Goal: Task Accomplishment & Management: Use online tool/utility

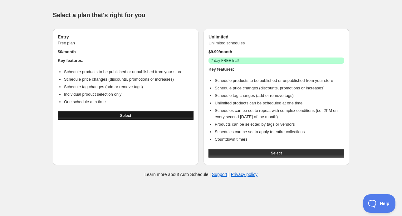
click at [122, 115] on span "Select" at bounding box center [125, 115] width 11 height 5
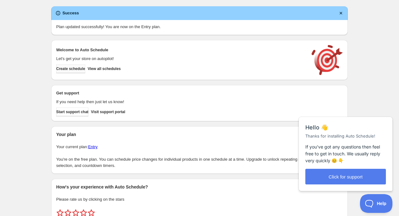
click at [79, 70] on span "Create schedule" at bounding box center [70, 68] width 29 height 5
click at [267, 5] on div "Success Plan updated successfully! You are now on the Entry plan. Welcome to Au…" at bounding box center [197, 111] width 302 height 220
click at [110, 3] on div "Success Plan updated successfully! You are now on the Entry plan. Welcome to Au…" at bounding box center [197, 111] width 302 height 220
click at [31, 9] on div "Create schedule Help & support Cancel Discount prices Schedule a discount, sale…" at bounding box center [199, 121] width 399 height 243
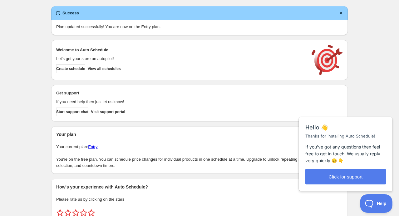
click at [363, 19] on div "Create schedule Help & support Cancel Discount prices Schedule a discount, sale…" at bounding box center [199, 121] width 399 height 243
click at [24, 64] on div "Create schedule Help & support Cancel Discount prices Schedule a discount, sale…" at bounding box center [199, 121] width 399 height 243
click at [62, 57] on p "Let's get your store on autopilot!" at bounding box center [180, 59] width 249 height 6
click at [388, 108] on div "Close cross-small" at bounding box center [382, 110] width 22 height 7
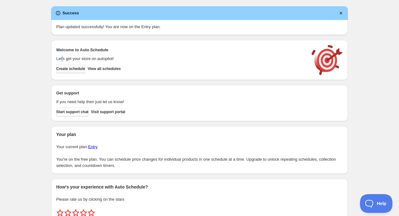
click at [77, 69] on span "Create schedule" at bounding box center [70, 68] width 29 height 5
click at [35, 80] on div "Create schedule Help & support Cancel Discount prices Schedule a discount, sale…" at bounding box center [199, 121] width 399 height 243
click at [78, 69] on span "Create schedule" at bounding box center [70, 68] width 29 height 5
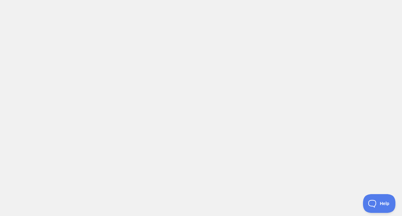
click at [35, 16] on body at bounding box center [201, 108] width 402 height 216
click at [25, 16] on body at bounding box center [201, 108] width 402 height 216
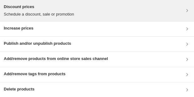
click at [90, 13] on div "Discount prices Schedule a discount, sale or promotion" at bounding box center [97, 11] width 186 height 14
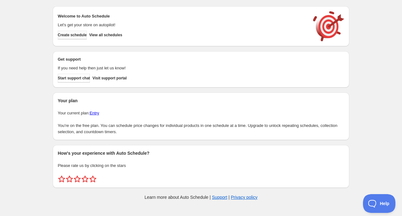
click at [81, 36] on span "Create schedule" at bounding box center [72, 34] width 29 height 5
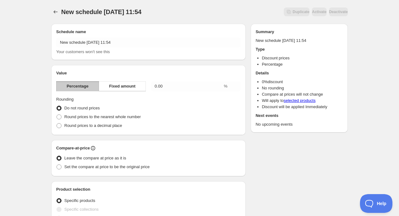
click at [135, 29] on h2 "Schedule name" at bounding box center [148, 32] width 185 height 6
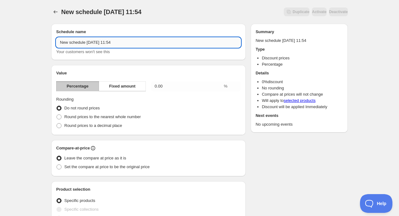
click at [139, 45] on input "New schedule [DATE] 11:54" at bounding box center [148, 42] width 185 height 10
click at [119, 87] on span "Fixed amount" at bounding box center [122, 86] width 27 height 6
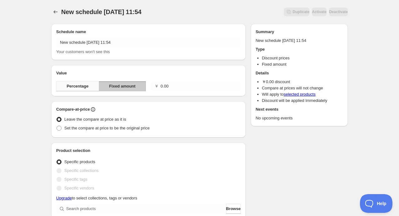
click at [79, 87] on span "Percentage" at bounding box center [77, 86] width 22 height 6
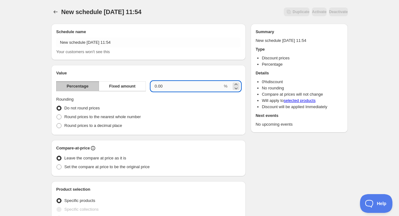
click at [181, 87] on input "0.00" at bounding box center [187, 86] width 72 height 10
drag, startPoint x: 177, startPoint y: 85, endPoint x: 75, endPoint y: 81, distance: 102.8
click at [77, 82] on div "Percentage Fixed amount 0.00 %" at bounding box center [148, 86] width 185 height 10
type input "20"
click at [166, 124] on div "Round prices to a decimal place" at bounding box center [148, 125] width 185 height 9
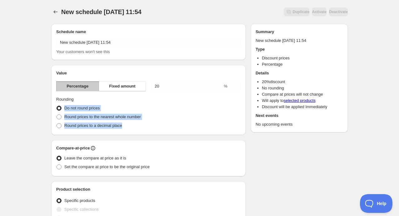
drag, startPoint x: 62, startPoint y: 107, endPoint x: 127, endPoint y: 128, distance: 68.5
click at [127, 128] on ul "Do not round prices Round prices to the nearest whole number Round prices to a …" at bounding box center [148, 117] width 185 height 26
copy ul "Do not round prices Round prices to the nearest whole number Round prices to a …"
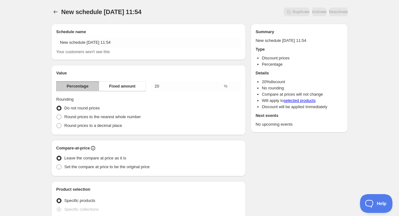
scroll to position [31, 0]
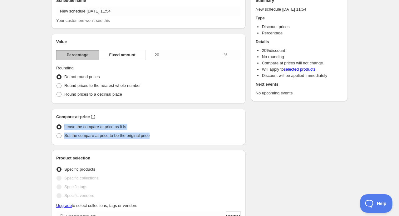
drag, startPoint x: 63, startPoint y: 127, endPoint x: 156, endPoint y: 137, distance: 93.9
click at [156, 137] on ul "Leave the compare at price as it is Set the compare at price to be the original…" at bounding box center [148, 130] width 185 height 17
copy ul "Leave the compare at price as it is Set the compare at price to be the original…"
click at [58, 134] on span at bounding box center [59, 135] width 5 height 5
click at [57, 133] on input "Set the compare at price to be the original price" at bounding box center [57, 133] width 0 height 0
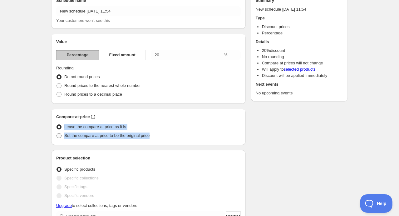
radio input "true"
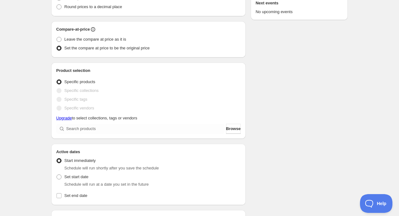
scroll to position [125, 0]
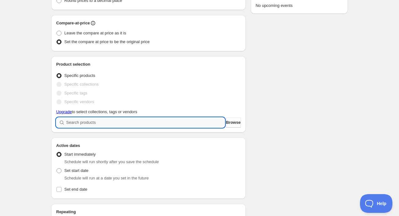
click at [78, 124] on input "search" at bounding box center [145, 122] width 159 height 10
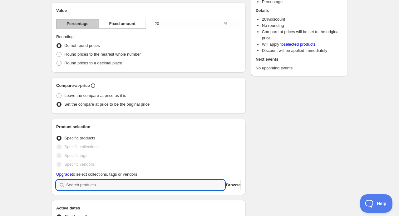
scroll to position [0, 0]
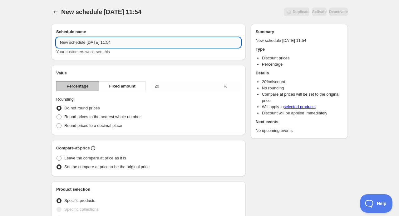
click at [101, 44] on input "New schedule [DATE] 11:54" at bounding box center [148, 42] width 185 height 10
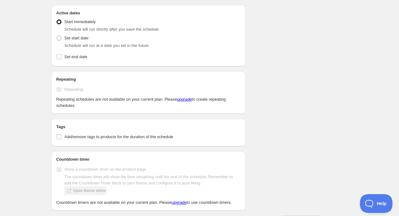
scroll to position [247, 0]
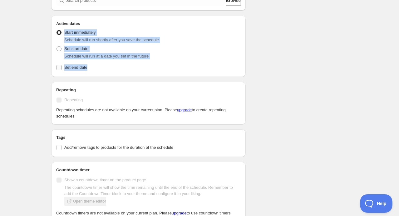
drag, startPoint x: 64, startPoint y: 31, endPoint x: 135, endPoint y: 68, distance: 80.0
click at [135, 68] on div "Active Date Type Start immediately Schedule will run shortly after you save the…" at bounding box center [148, 49] width 185 height 45
copy div "Start immediately Schedule will run shortly after you save the schedule Set sta…"
click at [56, 49] on span at bounding box center [59, 49] width 6 height 6
click at [57, 47] on input "Set start date" at bounding box center [57, 46] width 0 height 0
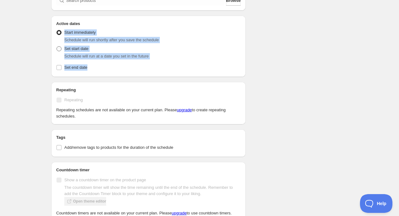
radio input "true"
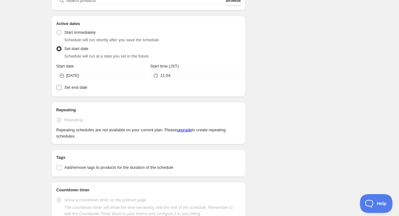
click at [59, 86] on input "Set end date" at bounding box center [59, 87] width 5 height 5
checkbox input "true"
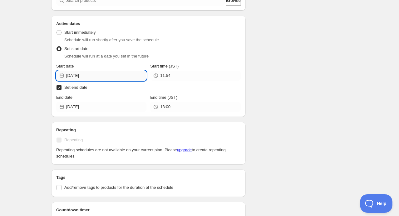
click at [95, 77] on input "[DATE]" at bounding box center [106, 76] width 80 height 10
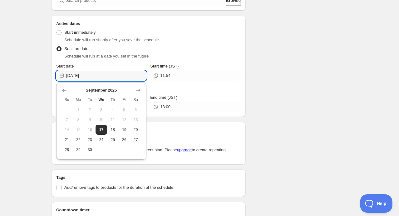
click at [58, 49] on span at bounding box center [59, 48] width 5 height 5
click at [57, 47] on input "Set start date" at bounding box center [57, 46] width 0 height 0
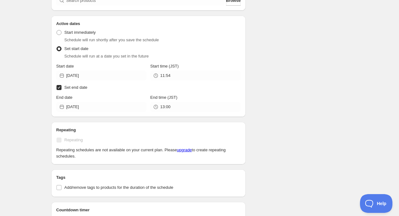
click at [63, 105] on icon at bounding box center [62, 107] width 6 height 6
click at [91, 108] on input "[DATE]" at bounding box center [106, 107] width 80 height 10
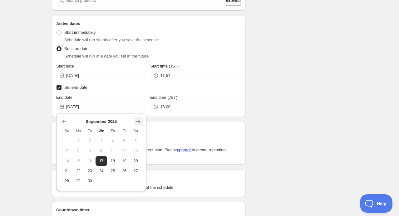
click at [140, 119] on icon "Show next month, October 2025" at bounding box center [138, 121] width 6 height 6
click at [64, 181] on span "26" at bounding box center [67, 180] width 7 height 5
type input "[DATE]"
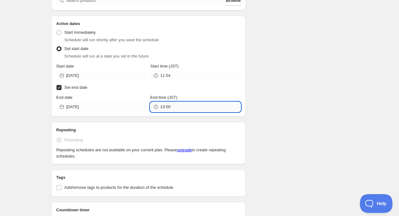
click at [175, 108] on input "13:00" at bounding box center [200, 107] width 80 height 10
click at [166, 105] on input "13:00" at bounding box center [200, 107] width 80 height 10
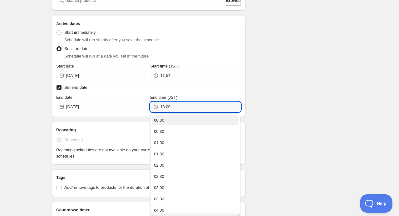
click at [171, 123] on button "00:00" at bounding box center [195, 120] width 86 height 10
type input "00:00"
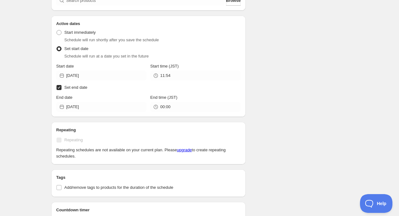
click at [95, 101] on div "End date [DATE]" at bounding box center [101, 102] width 90 height 17
click at [93, 106] on input "[DATE]" at bounding box center [106, 107] width 80 height 10
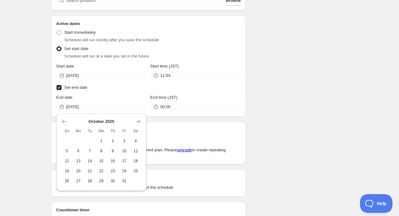
click at [74, 181] on button "27" at bounding box center [79, 181] width 12 height 10
type input "[DATE]"
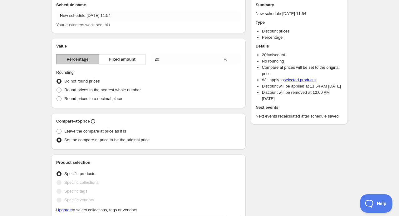
scroll to position [0, 0]
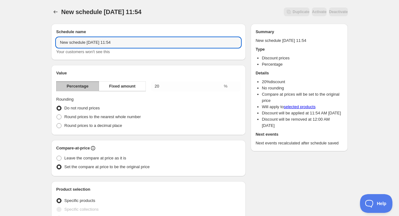
drag, startPoint x: 125, startPoint y: 42, endPoint x: -50, endPoint y: 37, distance: 174.6
click at [0, 37] on html "New schedule [DATE] 11:54. This page is ready New schedule [DATE] 11:54 Duplica…" at bounding box center [199, 108] width 399 height 216
click at [81, 44] on input "New schedule [DATE] 11:54" at bounding box center [148, 42] width 185 height 10
click at [92, 43] on input "New schedule [DATE] 11:54" at bounding box center [148, 42] width 185 height 10
drag, startPoint x: 107, startPoint y: 42, endPoint x: 156, endPoint y: 44, distance: 48.7
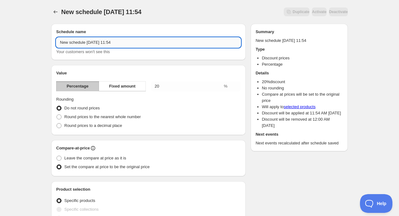
click at [155, 44] on input "New schedule [DATE] 11:54" at bounding box center [148, 42] width 185 height 10
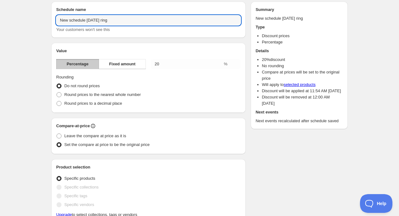
scroll to position [94, 0]
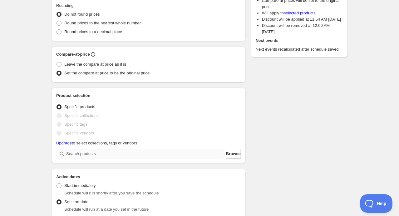
type input "New schedule [DATE] ring"
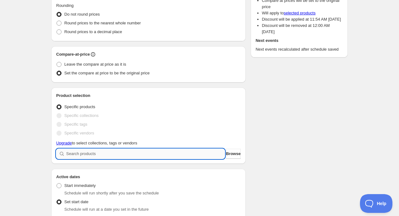
click at [96, 154] on input "search" at bounding box center [145, 154] width 159 height 10
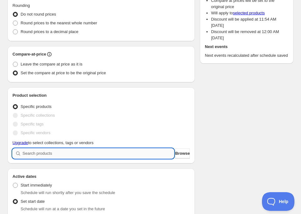
click at [45, 154] on input "search" at bounding box center [97, 154] width 151 height 10
paste input "Nocturne - [PERSON_NAME] | ハーフエタニティ ダイヤモンド 0.15ct VSクラス K10 K18 Pt900【MJ2921】"
type input "Nocturne - [PERSON_NAME] | ハーフエタニティ ダイヤモンド 0.15ct VSクラス K10 K18 Pt900【MJ2921】"
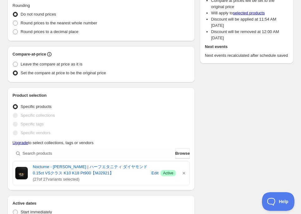
scroll to position [0, 0]
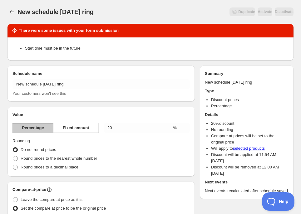
drag, startPoint x: 124, startPoint y: 32, endPoint x: 21, endPoint y: 40, distance: 102.7
click at [21, 40] on div "There were some issues with your form submission Start time must be in the futu…" at bounding box center [150, 42] width 286 height 37
click at [70, 49] on li "Start time must be in the future" at bounding box center [156, 48] width 263 height 6
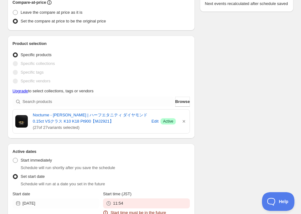
scroll to position [281, 0]
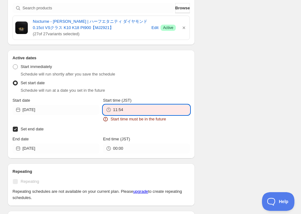
click at [132, 110] on input "11:54" at bounding box center [151, 110] width 77 height 10
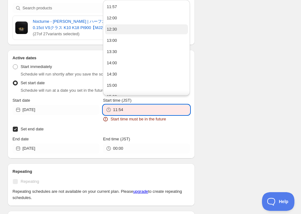
click at [116, 32] on div "12:30" at bounding box center [112, 29] width 10 height 6
type input "12:30"
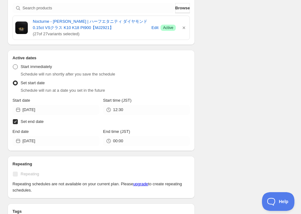
click at [15, 66] on span at bounding box center [15, 66] width 5 height 5
click at [13, 65] on input "Start immediately" at bounding box center [13, 64] width 0 height 0
radio input "true"
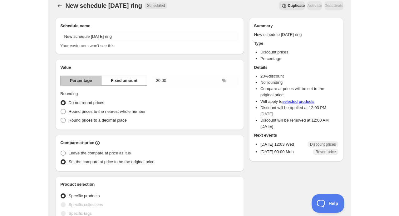
scroll to position [239, 0]
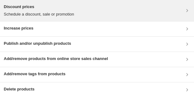
click at [18, 7] on h3 "Discount prices" at bounding box center [39, 7] width 70 height 6
